Goal: Navigation & Orientation: Understand site structure

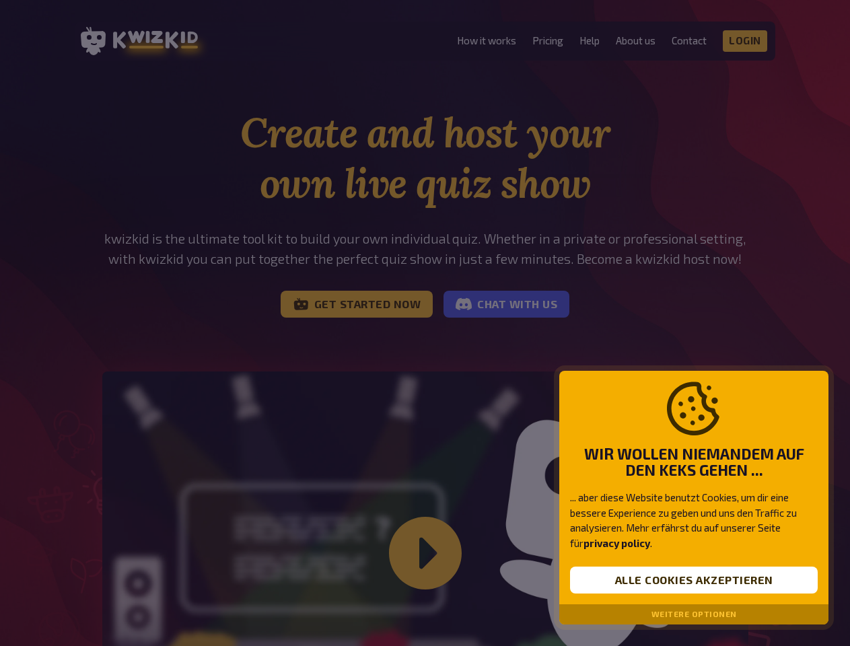
click at [425, 323] on div at bounding box center [425, 323] width 850 height 646
click at [694, 580] on button "Alle Cookies akzeptieren" at bounding box center [694, 580] width 248 height 27
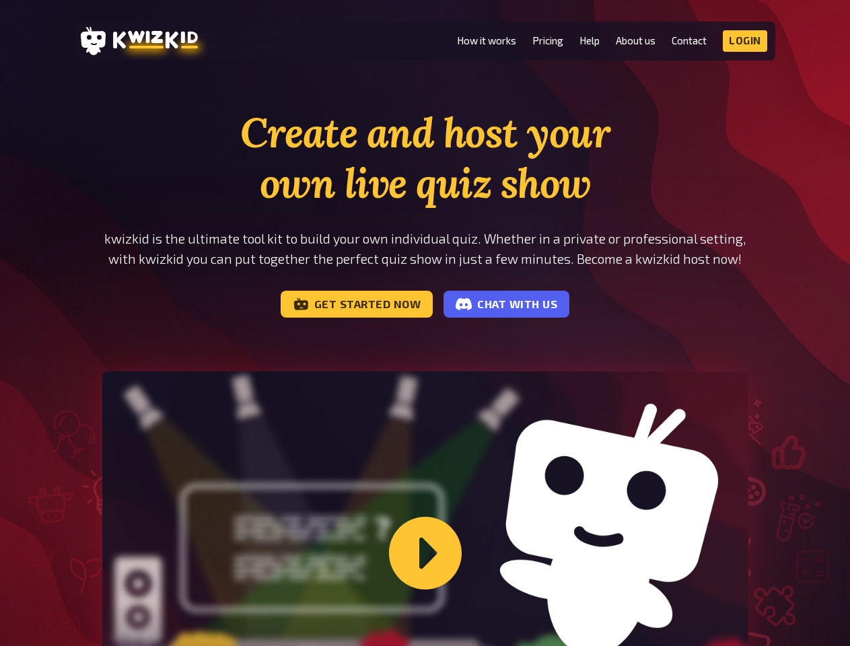
click at [694, 615] on div "Let me show you how kwizkid works" at bounding box center [425, 554] width 646 height 364
